Goal: Information Seeking & Learning: Learn about a topic

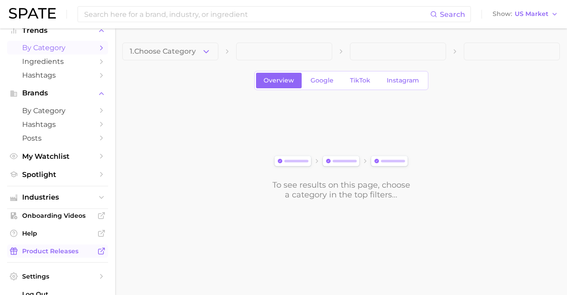
scroll to position [52, 0]
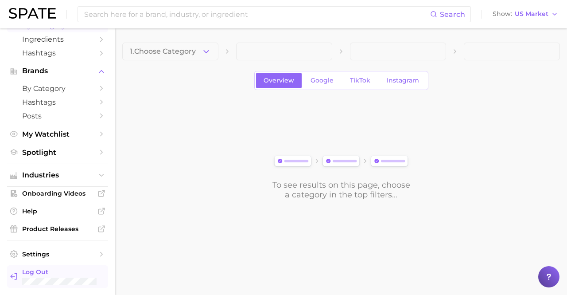
click at [49, 272] on span "Log Out" at bounding box center [61, 272] width 79 height 8
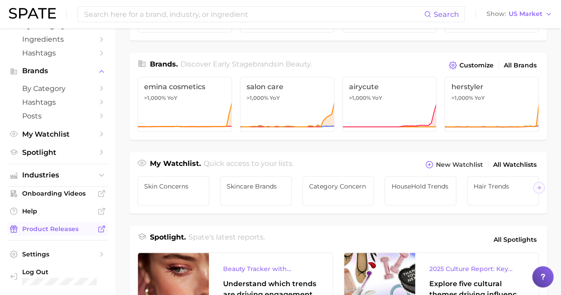
scroll to position [355, 0]
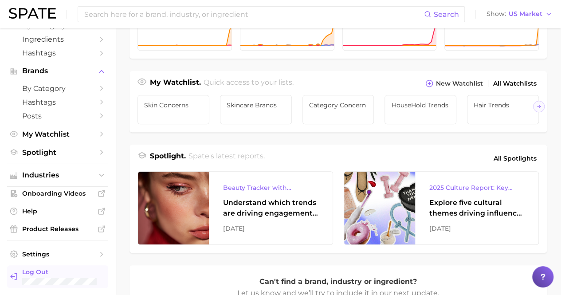
scroll to position [355, 0]
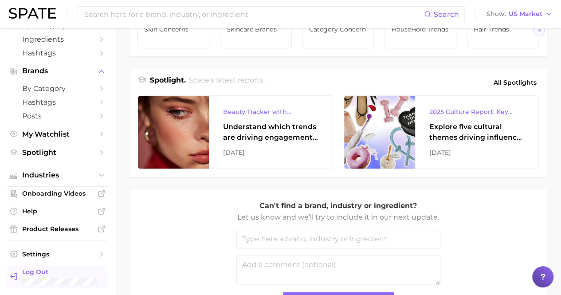
click at [44, 276] on div "Log Out" at bounding box center [61, 276] width 79 height 17
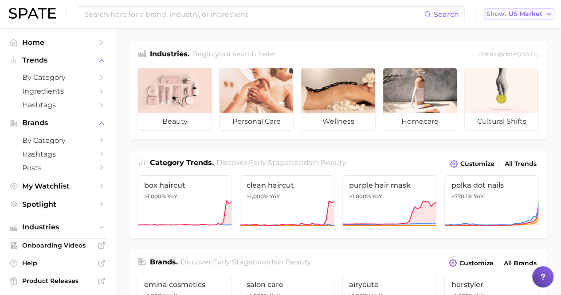
click at [549, 15] on polyline "button" at bounding box center [549, 14] width 4 height 2
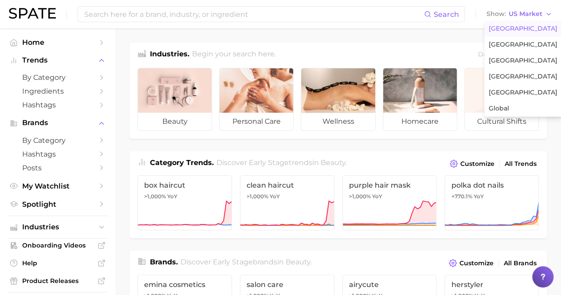
click at [511, 29] on span "United States" at bounding box center [522, 29] width 69 height 8
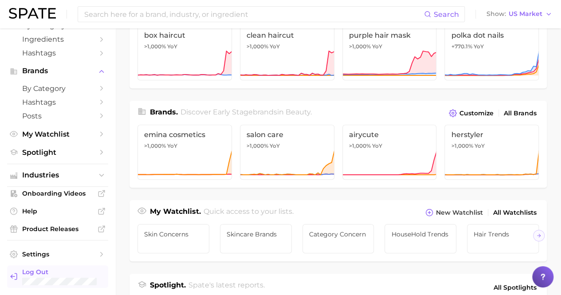
scroll to position [266, 0]
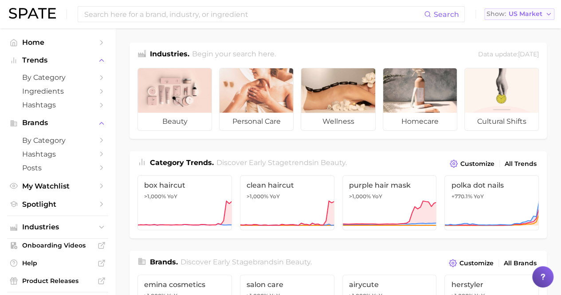
click at [549, 15] on polyline "button" at bounding box center [549, 14] width 4 height 2
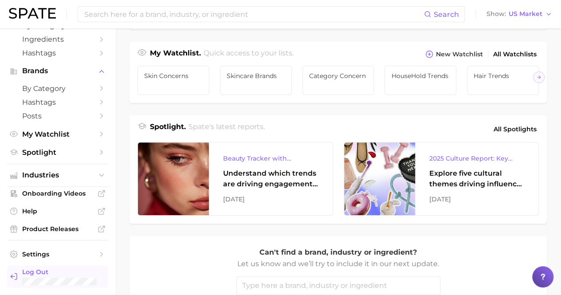
scroll to position [310, 0]
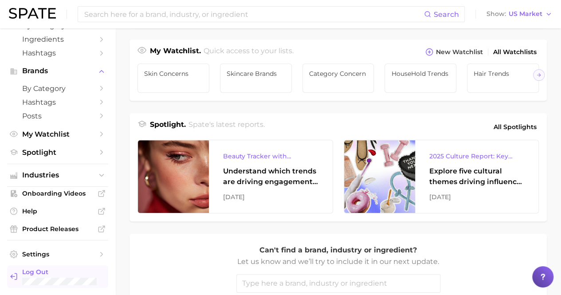
click at [71, 273] on span "Log Out" at bounding box center [61, 272] width 79 height 8
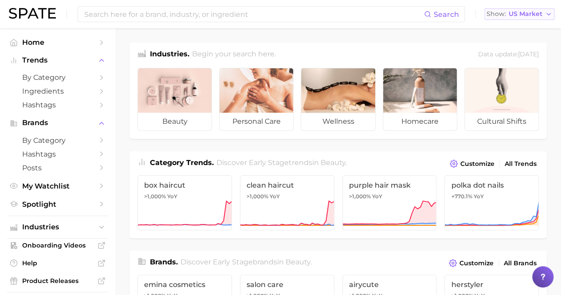
click at [549, 15] on polyline "button" at bounding box center [549, 14] width 4 height 2
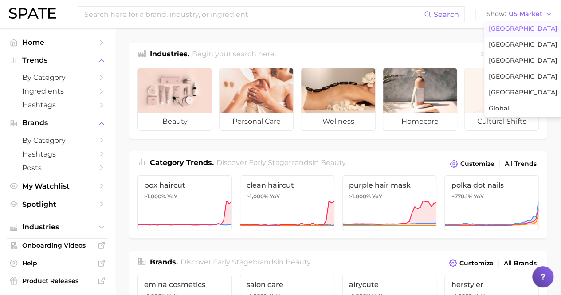
click at [511, 29] on span "United States" at bounding box center [522, 29] width 69 height 8
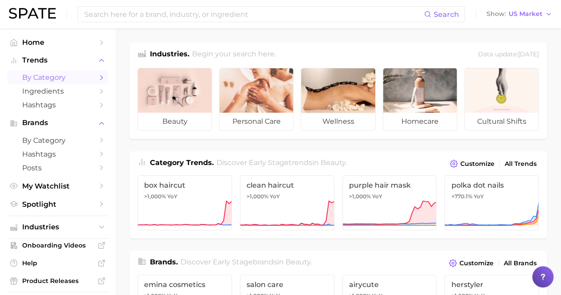
click at [51, 82] on span "by Category" at bounding box center [57, 77] width 71 height 8
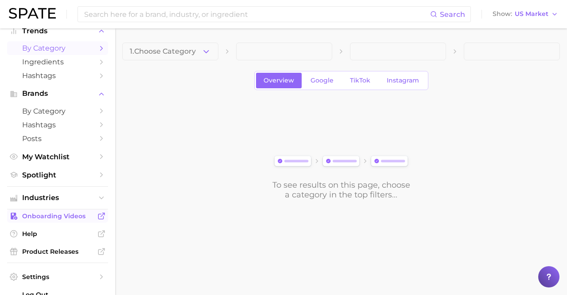
scroll to position [52, 0]
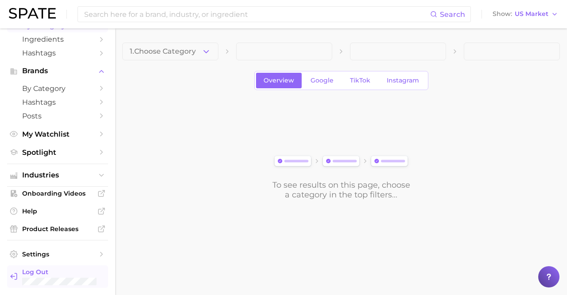
click at [42, 275] on span "Log Out" at bounding box center [61, 272] width 79 height 8
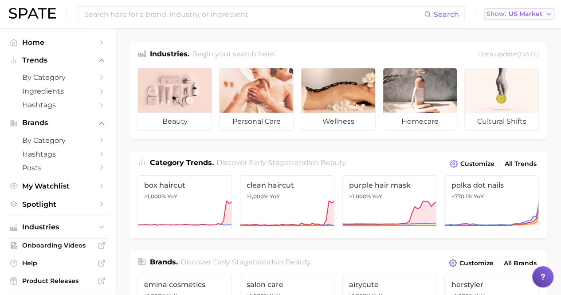
click at [549, 15] on polyline "button" at bounding box center [549, 14] width 4 height 2
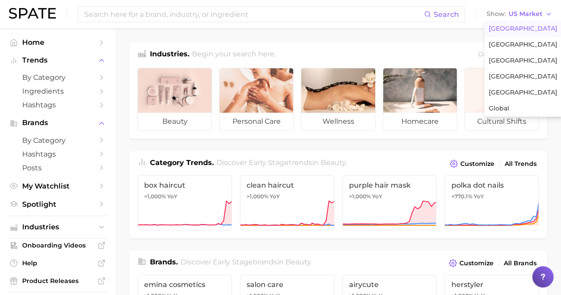
click at [511, 29] on span "United States" at bounding box center [522, 29] width 69 height 8
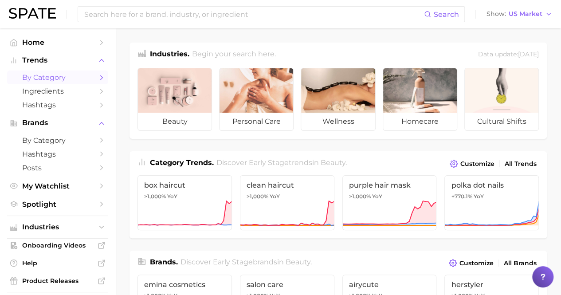
click at [55, 78] on span "by Category" at bounding box center [57, 77] width 71 height 8
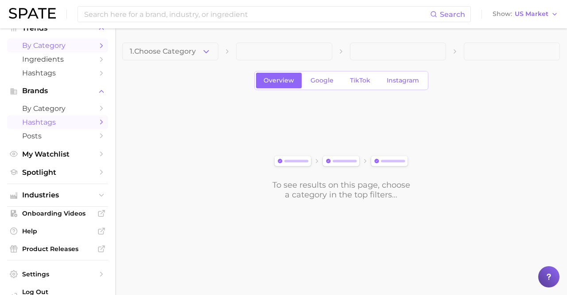
scroll to position [52, 0]
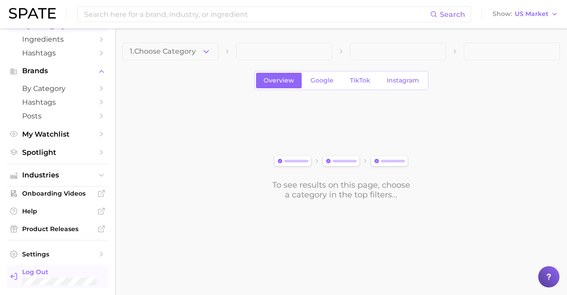
click at [52, 276] on div "Log Out" at bounding box center [61, 276] width 79 height 17
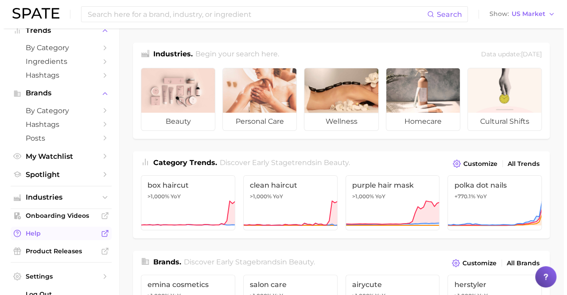
scroll to position [52, 0]
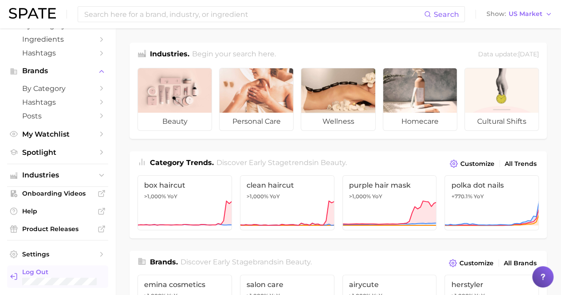
click at [51, 270] on span "Log Out" at bounding box center [61, 272] width 79 height 8
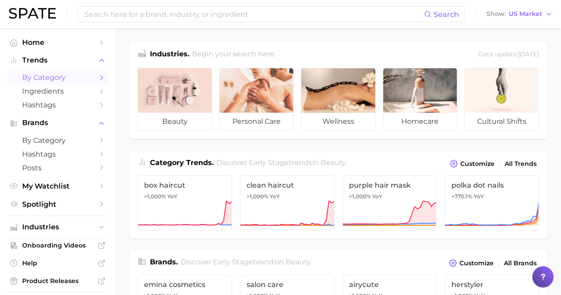
click at [54, 78] on span "by Category" at bounding box center [57, 77] width 71 height 8
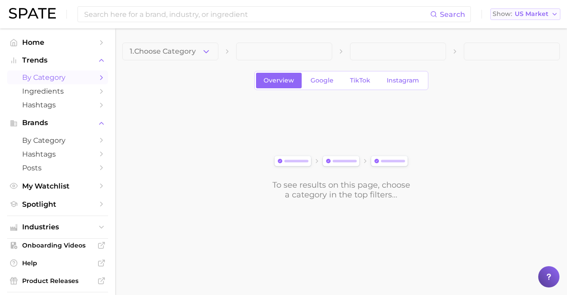
click at [555, 14] on icon "button" at bounding box center [554, 14] width 7 height 7
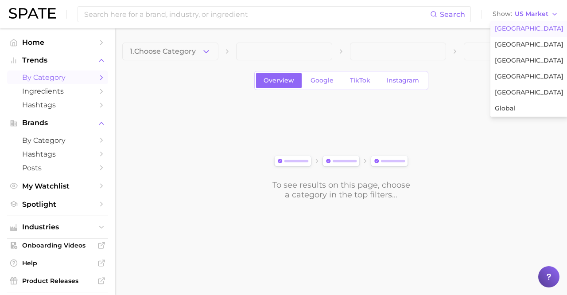
click at [518, 29] on span "[GEOGRAPHIC_DATA]" at bounding box center [529, 29] width 69 height 8
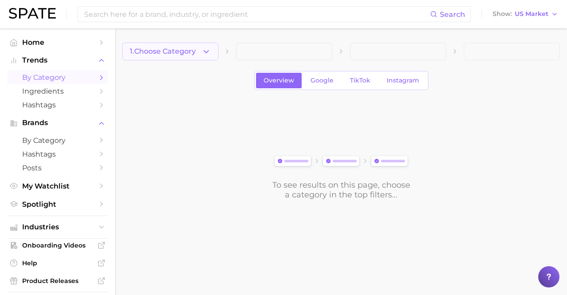
click at [171, 51] on span "1. Choose Category" at bounding box center [163, 51] width 66 height 8
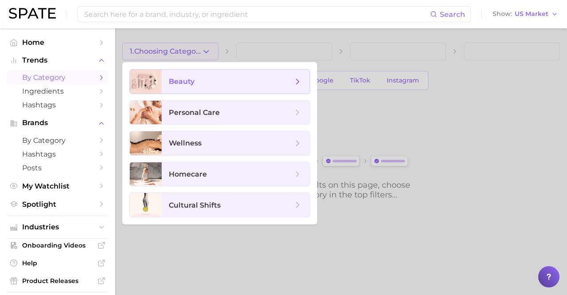
click at [47, 79] on span "by Category" at bounding box center [57, 77] width 71 height 8
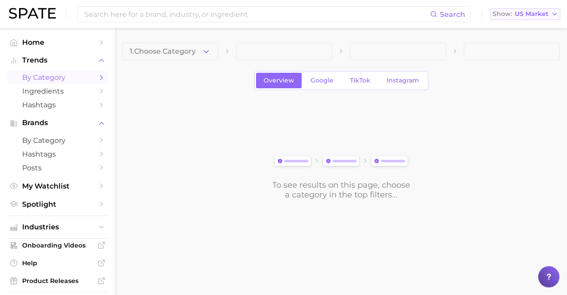
click at [558, 16] on icon "button" at bounding box center [554, 14] width 7 height 7
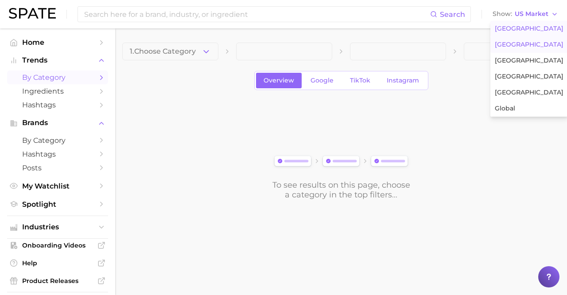
click at [526, 48] on span "United Kingdom" at bounding box center [529, 45] width 69 height 8
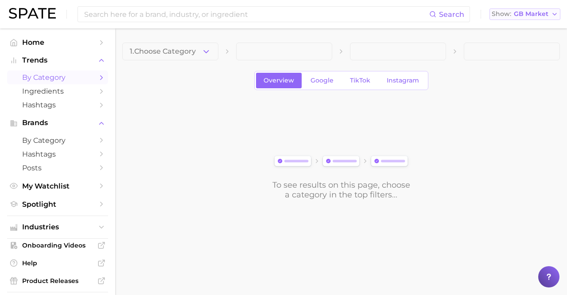
click at [559, 12] on button "Show GB Market" at bounding box center [525, 14] width 71 height 12
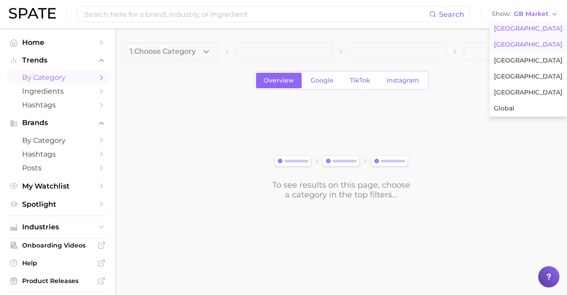
click at [528, 31] on span "United States" at bounding box center [528, 29] width 69 height 8
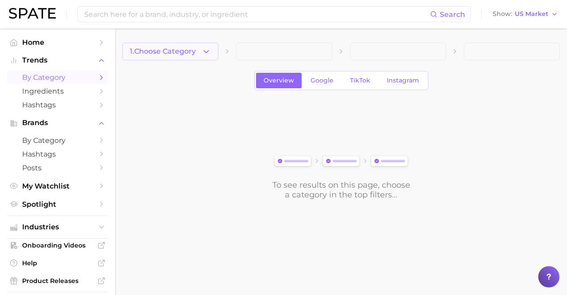
click at [209, 50] on polyline "button" at bounding box center [206, 51] width 5 height 2
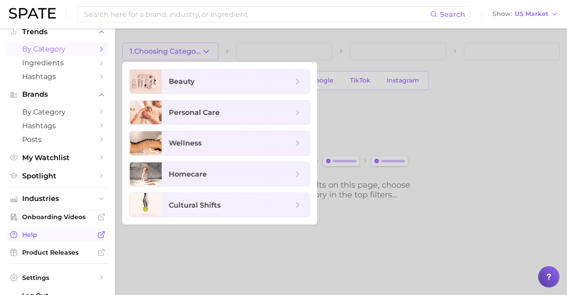
scroll to position [52, 0]
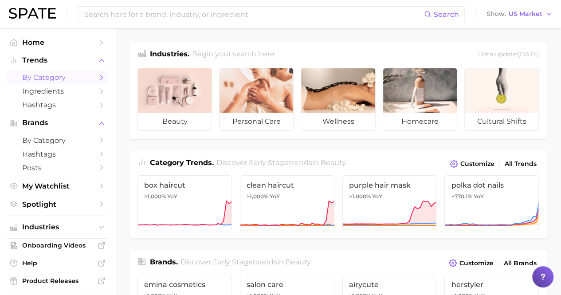
click at [54, 78] on span "by Category" at bounding box center [57, 77] width 71 height 8
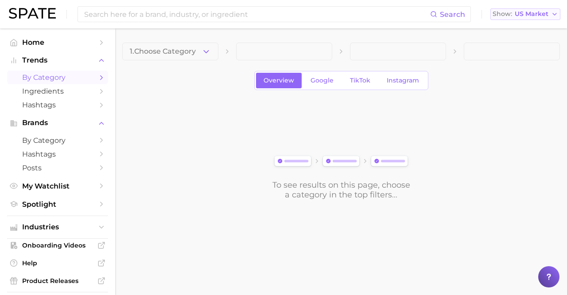
click at [555, 15] on polyline "button" at bounding box center [555, 14] width 4 height 2
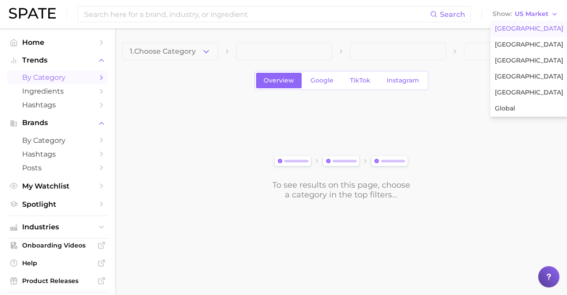
click at [518, 29] on span "[GEOGRAPHIC_DATA]" at bounding box center [529, 29] width 69 height 8
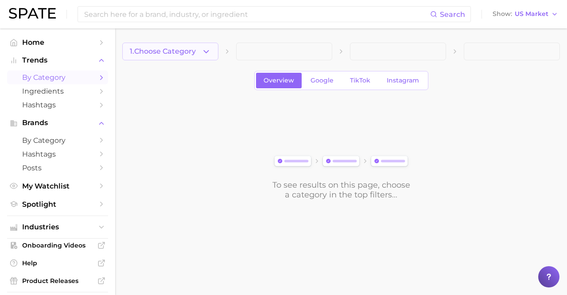
click at [171, 51] on span "1. Choose Category" at bounding box center [163, 51] width 66 height 8
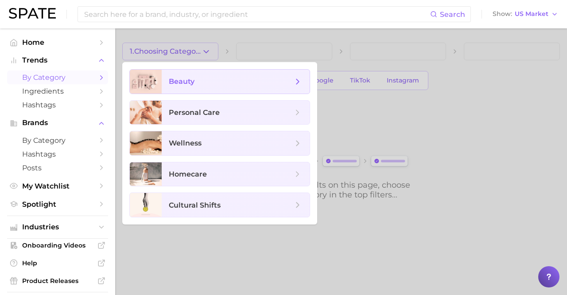
click at [236, 82] on span "beauty" at bounding box center [231, 82] width 124 height 10
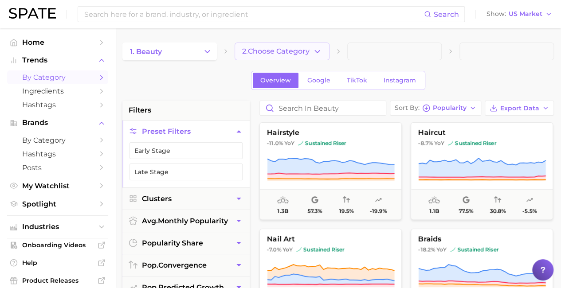
click at [316, 54] on icon "button" at bounding box center [316, 51] width 9 height 9
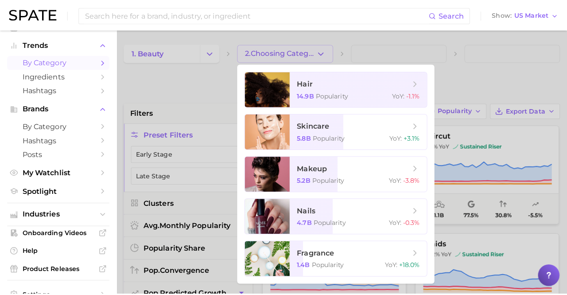
scroll to position [52, 0]
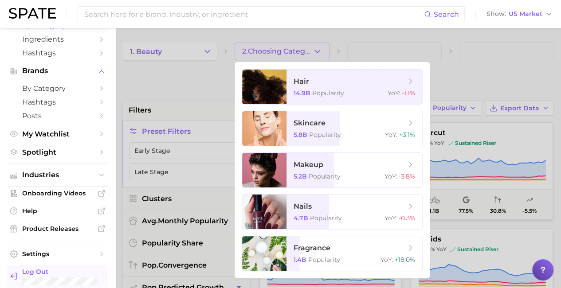
click at [52, 273] on span "Log Out" at bounding box center [61, 272] width 79 height 8
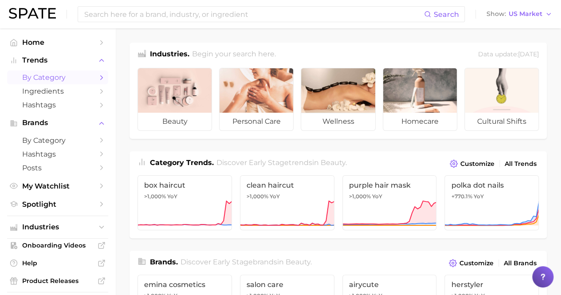
click at [54, 78] on span "by Category" at bounding box center [57, 77] width 71 height 8
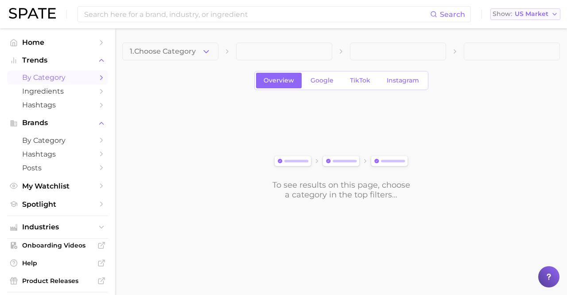
click at [555, 15] on polyline "button" at bounding box center [555, 14] width 4 height 2
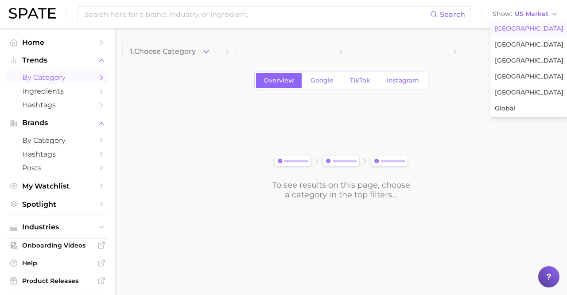
click at [518, 29] on span "[GEOGRAPHIC_DATA]" at bounding box center [529, 29] width 69 height 8
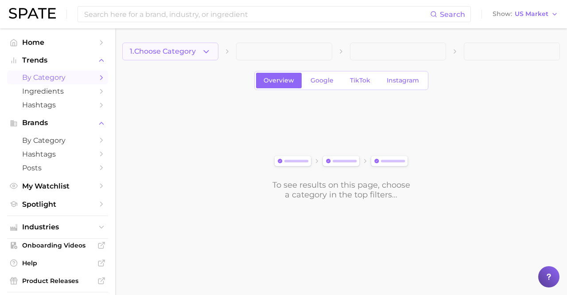
click at [171, 51] on span "1. Choose Category" at bounding box center [163, 51] width 66 height 8
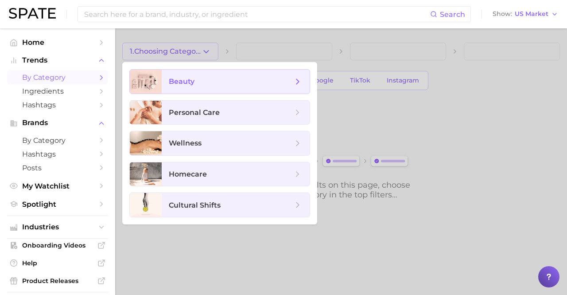
click at [236, 82] on span "beauty" at bounding box center [231, 82] width 124 height 10
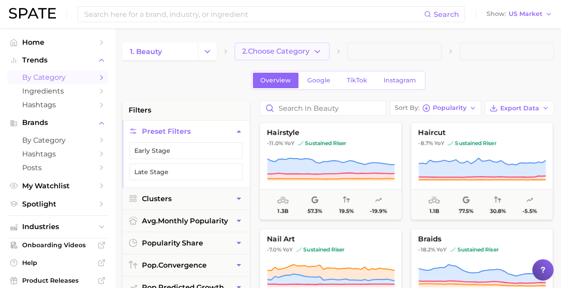
click at [282, 51] on span "2. Choose Category" at bounding box center [275, 51] width 67 height 8
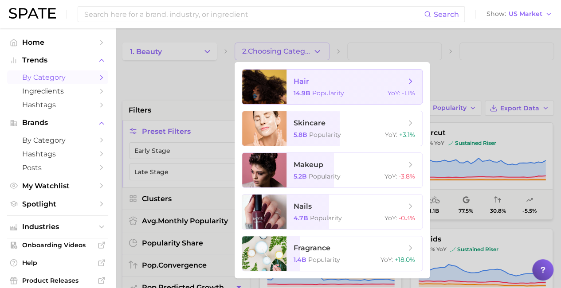
click at [349, 82] on span "hair" at bounding box center [349, 82] width 112 height 10
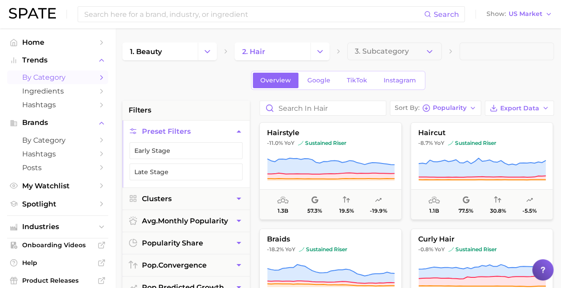
click at [44, 78] on span "by Category" at bounding box center [57, 77] width 71 height 8
click at [549, 15] on polyline "button" at bounding box center [549, 14] width 4 height 2
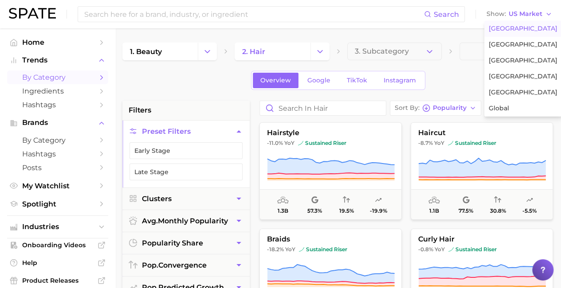
click at [511, 29] on span "United States" at bounding box center [522, 29] width 69 height 8
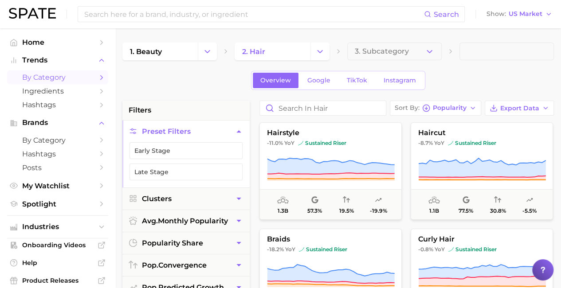
click at [54, 80] on span "by Category" at bounding box center [57, 77] width 71 height 8
click at [45, 39] on span "Home" at bounding box center [57, 42] width 71 height 8
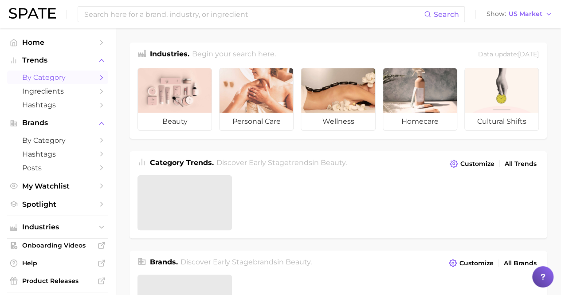
click at [47, 78] on span "by Category" at bounding box center [57, 77] width 71 height 8
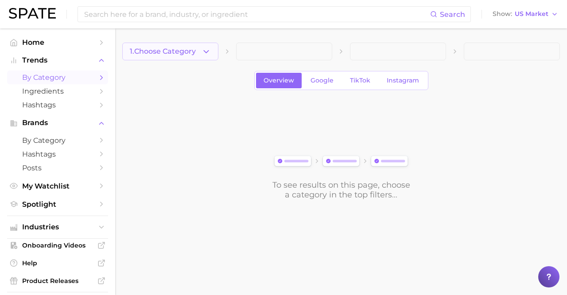
click at [171, 51] on span "1. Choose Category" at bounding box center [163, 51] width 66 height 8
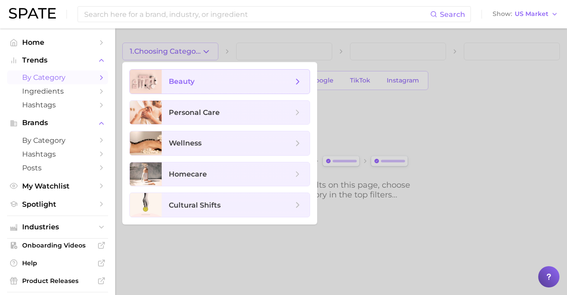
click at [236, 82] on span "beauty" at bounding box center [231, 82] width 124 height 10
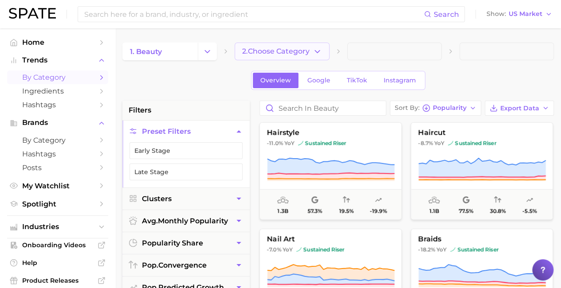
click at [282, 51] on span "2. Choose Category" at bounding box center [275, 51] width 67 height 8
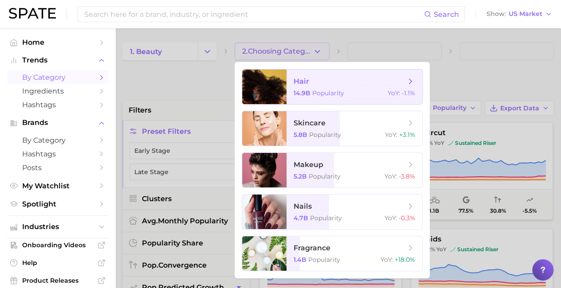
click at [349, 82] on span "hair" at bounding box center [349, 82] width 112 height 10
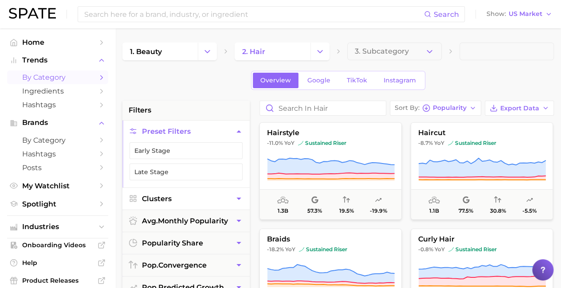
click at [186, 197] on button "Clusters" at bounding box center [185, 199] width 127 height 22
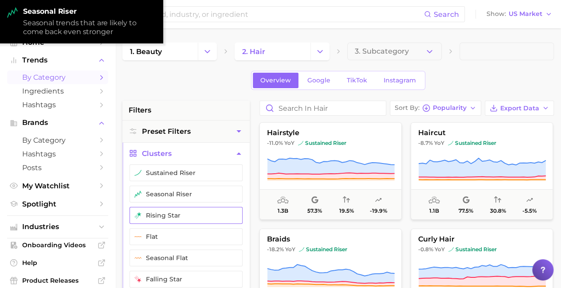
click at [186, 213] on button "rising star" at bounding box center [185, 215] width 113 height 17
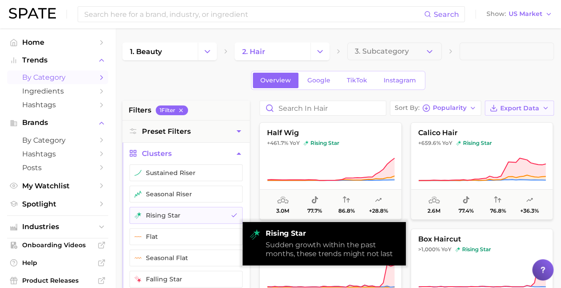
click at [519, 107] on span "Export Data" at bounding box center [519, 109] width 39 height 8
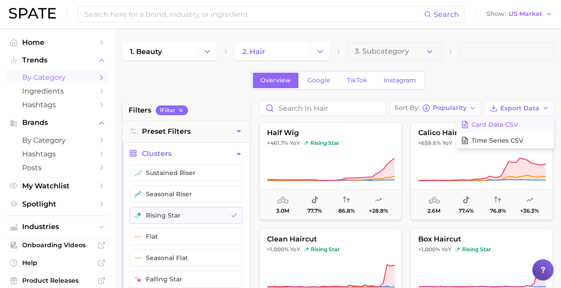
click at [505, 124] on span "Card Data CSV" at bounding box center [494, 125] width 47 height 8
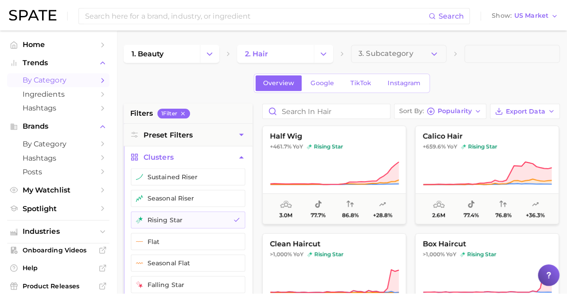
scroll to position [52, 0]
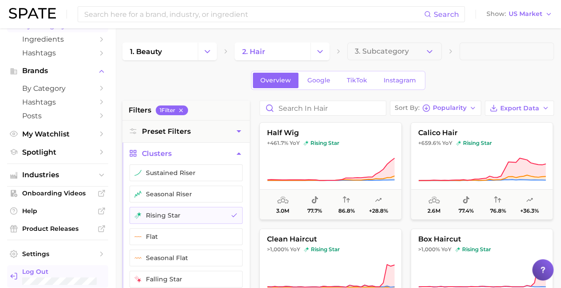
click at [50, 272] on span "Log Out" at bounding box center [61, 272] width 79 height 8
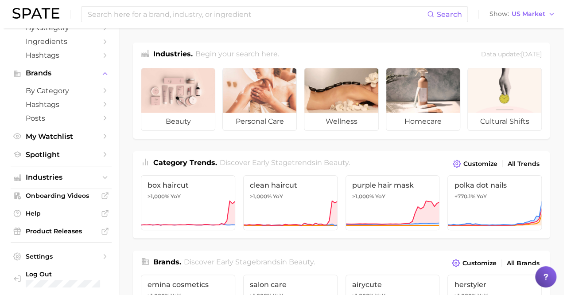
scroll to position [52, 0]
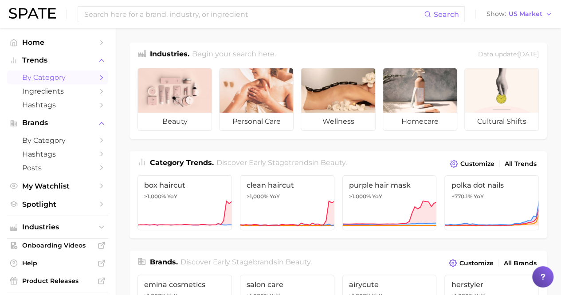
click at [63, 81] on span "by Category" at bounding box center [57, 77] width 71 height 8
click at [46, 78] on span "by Category" at bounding box center [57, 77] width 71 height 8
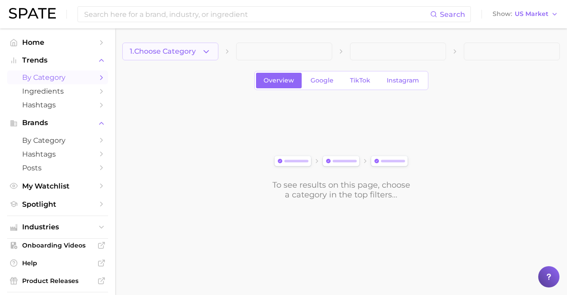
click at [206, 51] on icon "button" at bounding box center [206, 51] width 9 height 9
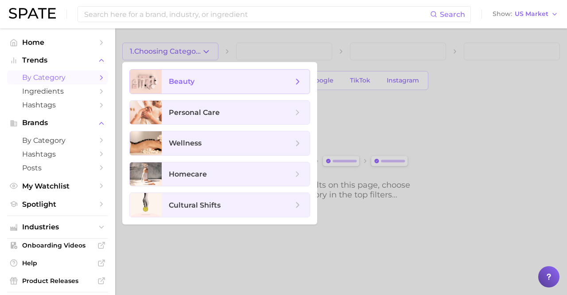
click at [238, 82] on span "beauty" at bounding box center [231, 82] width 124 height 10
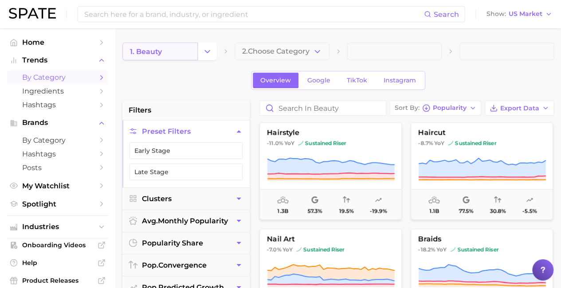
click at [183, 49] on link "1. beauty" at bounding box center [159, 52] width 75 height 18
click at [207, 54] on icon "Change Category" at bounding box center [207, 51] width 9 height 9
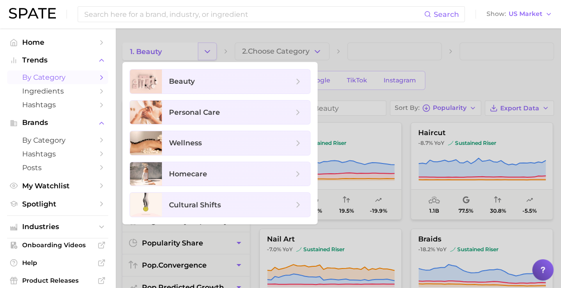
click at [207, 54] on div at bounding box center [280, 144] width 561 height 288
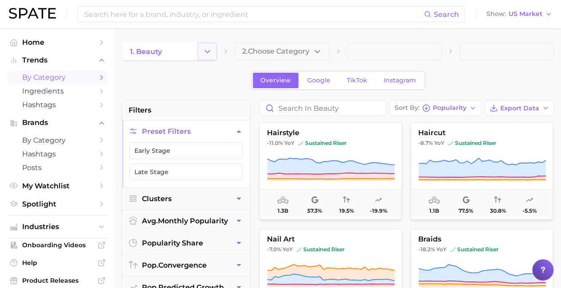
click at [207, 51] on polyline "Change Category" at bounding box center [207, 51] width 5 height 2
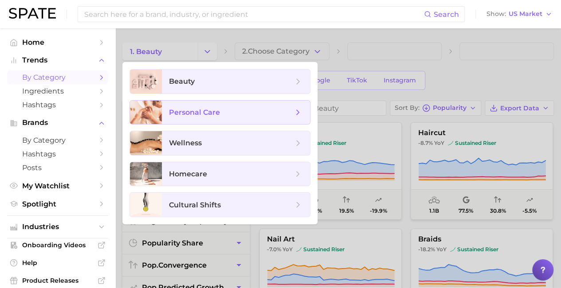
click at [199, 108] on span "personal care" at bounding box center [194, 112] width 51 height 8
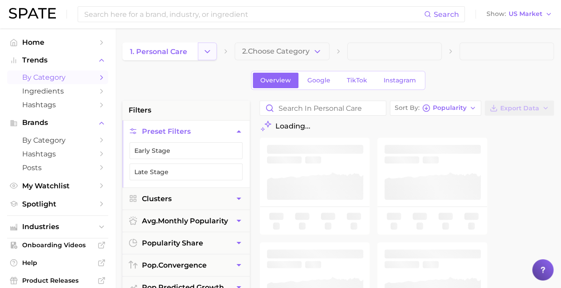
click at [211, 47] on icon "Change Category" at bounding box center [207, 51] width 9 height 9
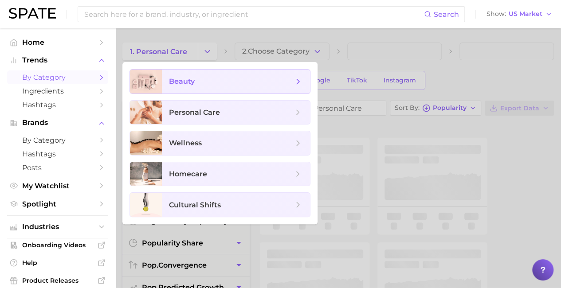
click at [194, 76] on span "beauty" at bounding box center [236, 82] width 148 height 24
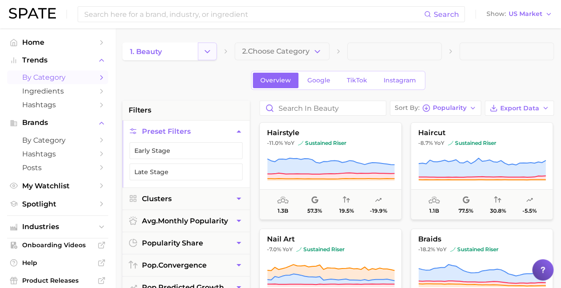
click at [206, 48] on icon "Change Category" at bounding box center [207, 51] width 9 height 9
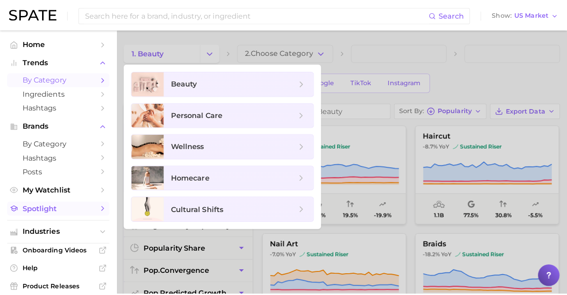
scroll to position [52, 0]
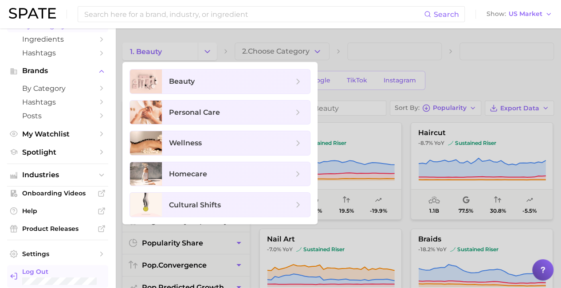
click at [48, 270] on span "Log Out" at bounding box center [61, 272] width 79 height 8
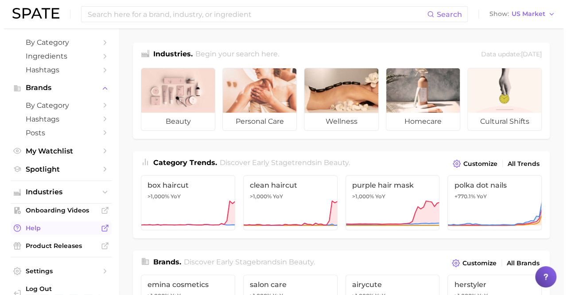
scroll to position [52, 0]
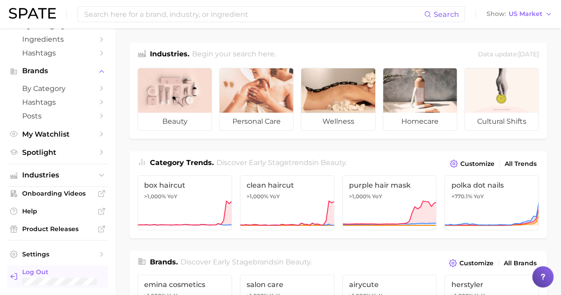
click at [53, 273] on span "Log Out" at bounding box center [61, 272] width 79 height 8
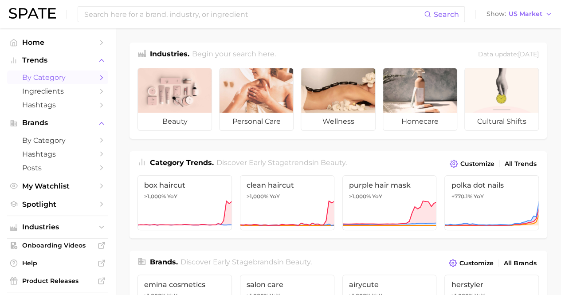
click at [54, 78] on span "by Category" at bounding box center [57, 77] width 71 height 8
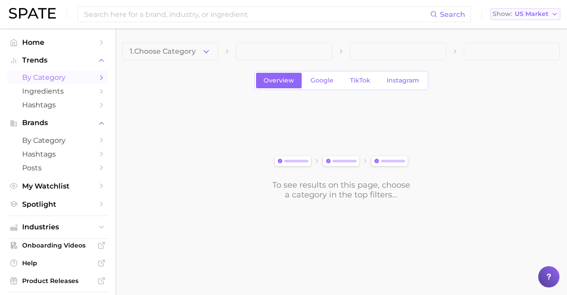
click at [555, 15] on polyline "button" at bounding box center [555, 14] width 4 height 2
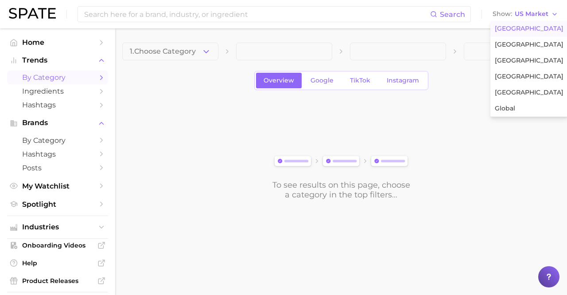
click at [518, 29] on span "[GEOGRAPHIC_DATA]" at bounding box center [529, 29] width 69 height 8
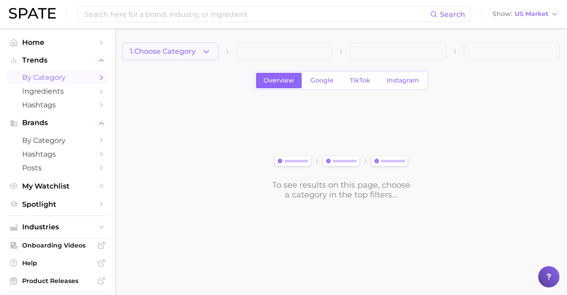
click at [171, 51] on span "1. Choose Category" at bounding box center [163, 51] width 66 height 8
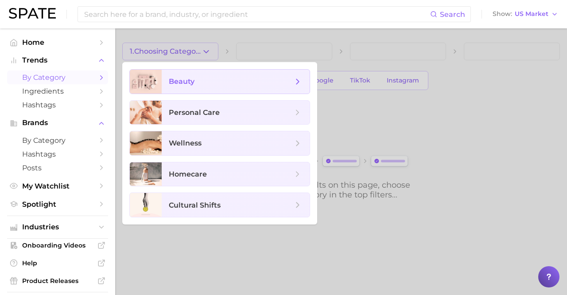
click at [236, 82] on span "beauty" at bounding box center [231, 82] width 124 height 10
